Goal: Transaction & Acquisition: Purchase product/service

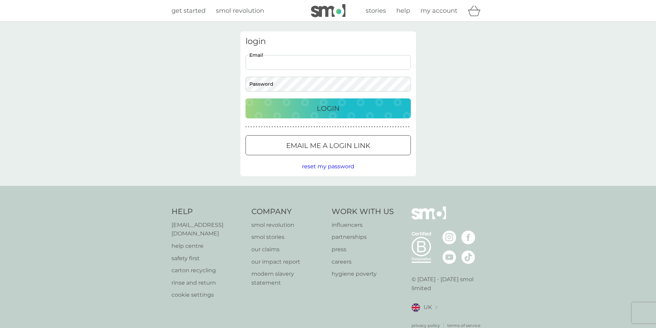
click at [276, 60] on input "Email" at bounding box center [327, 62] width 165 height 15
type input "penny.ashby1114@gmail.com"
click at [245, 98] on button "Login" at bounding box center [327, 108] width 165 height 20
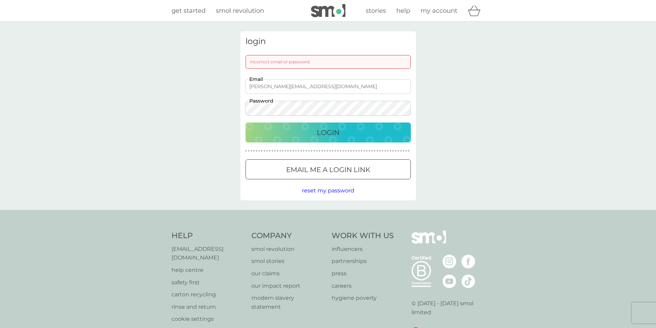
click at [289, 169] on p "Email me a login link" at bounding box center [328, 169] width 84 height 11
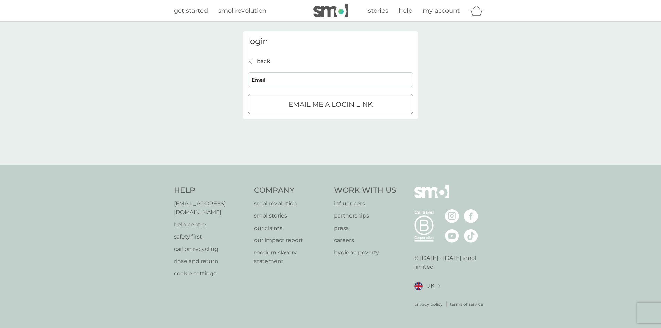
click at [285, 103] on div "Email me a login link" at bounding box center [330, 104] width 165 height 11
click at [272, 84] on input "Email" at bounding box center [330, 79] width 165 height 15
type input "penny.ashby1114@gmail.com"
click at [323, 104] on div "submit" at bounding box center [330, 104] width 25 height 7
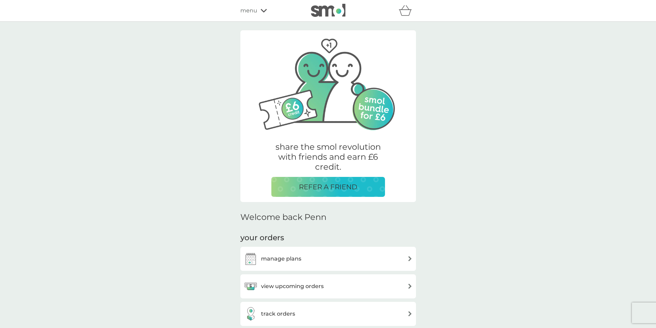
scroll to position [103, 0]
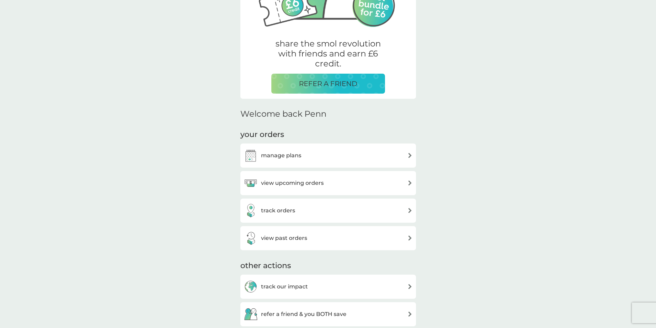
click at [324, 184] on div "view upcoming orders" at bounding box center [328, 183] width 169 height 14
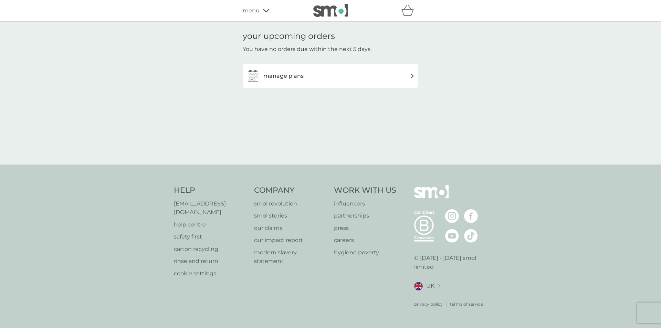
click at [304, 75] on div "manage plans" at bounding box center [330, 76] width 169 height 14
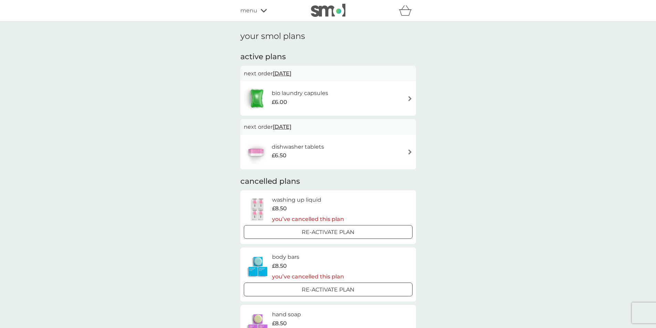
click at [410, 98] on img at bounding box center [409, 98] width 5 height 5
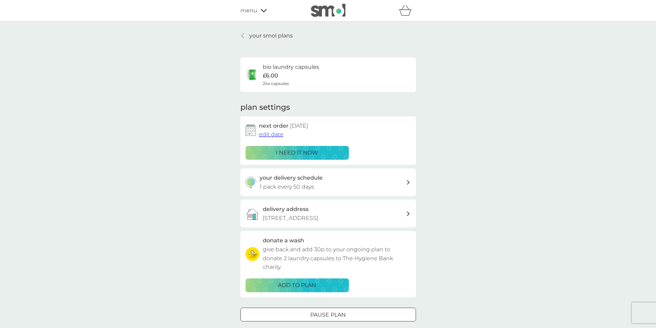
click at [307, 151] on p "i need it now" at bounding box center [297, 152] width 42 height 9
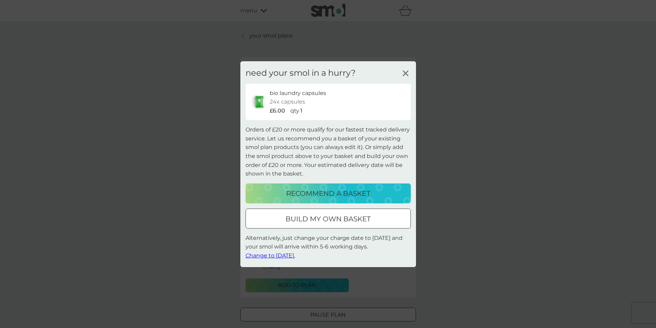
click at [338, 193] on p "recommend a basket" at bounding box center [328, 193] width 84 height 11
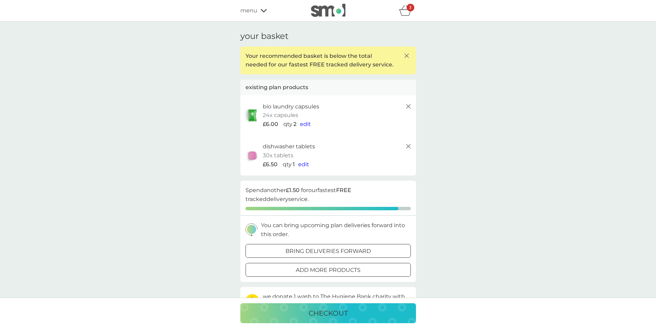
click at [409, 146] on icon at bounding box center [408, 146] width 8 height 8
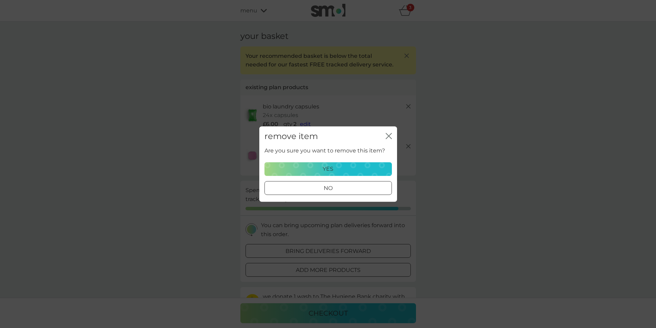
click at [333, 167] on div "yes" at bounding box center [328, 169] width 118 height 9
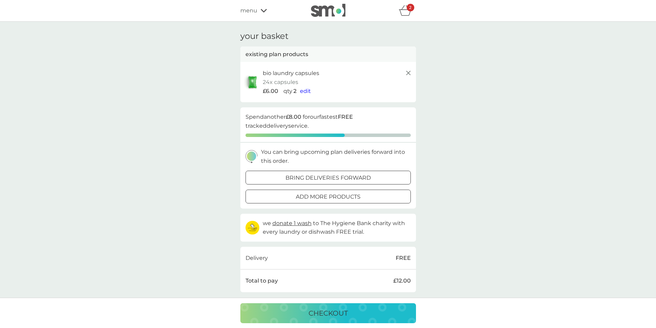
click at [306, 92] on span "edit" at bounding box center [305, 91] width 11 height 7
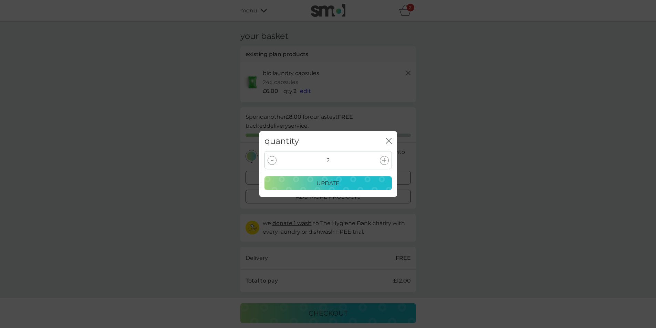
click at [382, 159] on icon at bounding box center [384, 160] width 4 height 4
click at [317, 182] on p "update" at bounding box center [327, 183] width 23 height 9
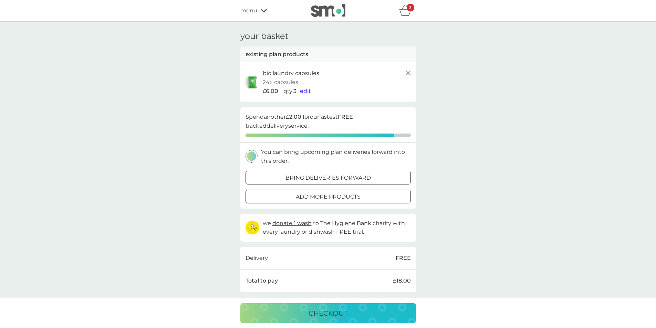
click at [321, 313] on p "checkout" at bounding box center [327, 313] width 39 height 11
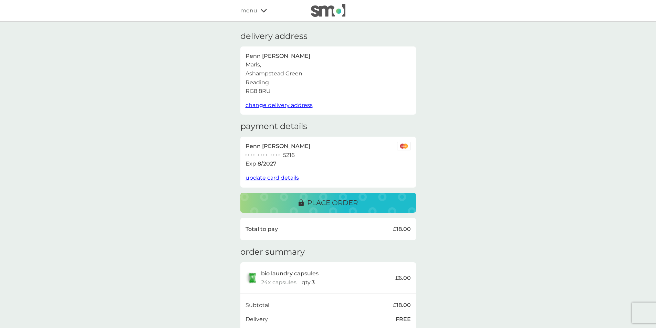
click at [339, 198] on p "place order" at bounding box center [332, 202] width 51 height 11
